Goal: Check status: Check status

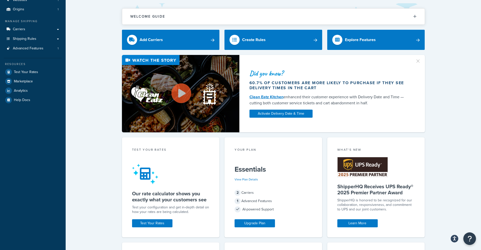
scroll to position [46, 0]
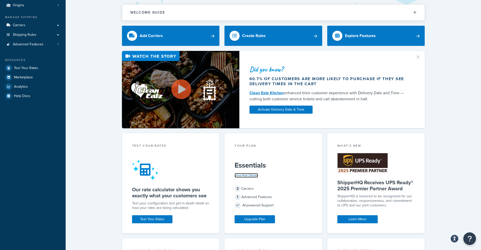
click at [253, 176] on link "View Plan Details" at bounding box center [245, 175] width 23 height 5
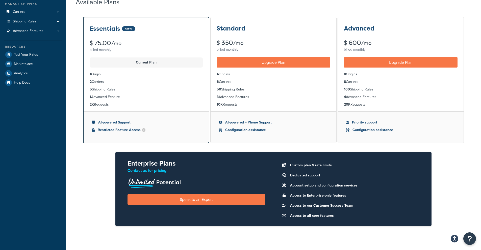
scroll to position [51, 0]
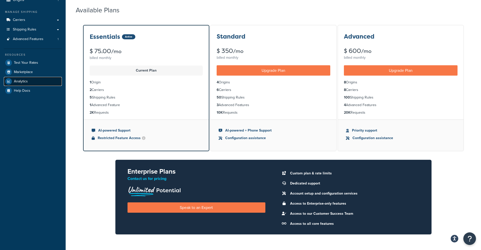
click at [31, 84] on link "Analytics" at bounding box center [33, 81] width 58 height 9
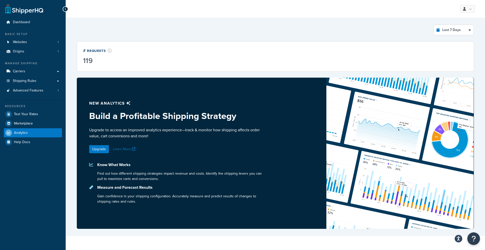
drag, startPoint x: 107, startPoint y: 53, endPoint x: 110, endPoint y: 50, distance: 3.9
click at [107, 52] on div "# Requests" at bounding box center [97, 51] width 29 height 6
click at [110, 50] on icon at bounding box center [110, 51] width 4 height 4
click at [462, 26] on select "Last 24 Hours Last 7 Days Last 30 Days Last 3 Months Last 6 Months Last 12 Mont…" at bounding box center [453, 30] width 40 height 10
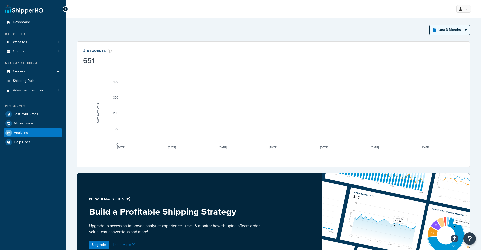
click at [454, 30] on select "Last 24 Hours Last 7 Days Last 30 Days Last 3 Months Last 6 Months Last 12 Mont…" at bounding box center [450, 30] width 40 height 10
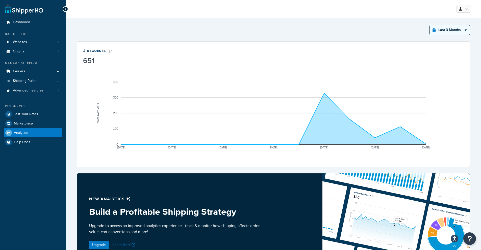
select select "last_30_days"
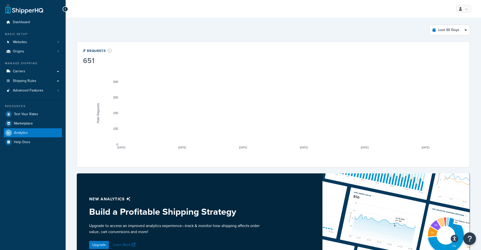
click at [64, 9] on div at bounding box center [66, 9] width 6 height 6
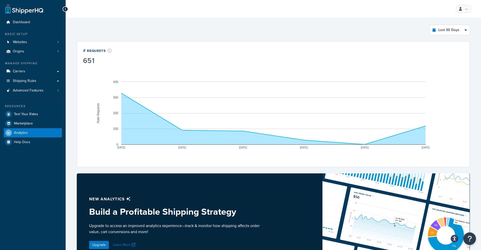
click at [64, 6] on div at bounding box center [66, 9] width 6 height 6
